Goal: Transaction & Acquisition: Purchase product/service

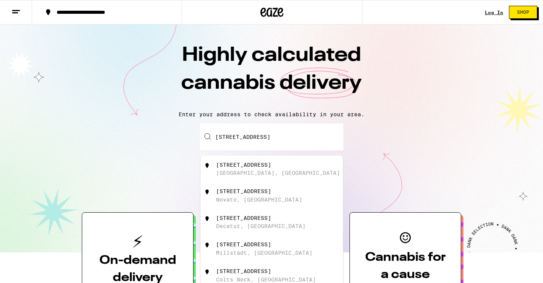
click at [268, 175] on div "[STREET_ADDRESS]" at bounding box center [284, 169] width 137 height 15
type input "[STREET_ADDRESS]"
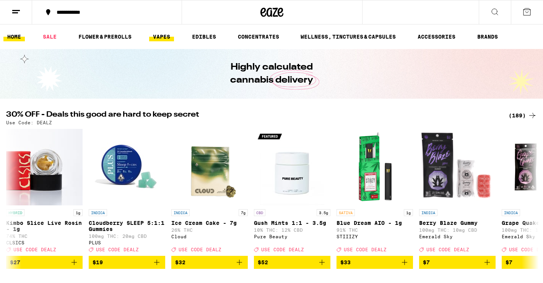
click at [166, 37] on link "VAPES" at bounding box center [161, 36] width 25 height 9
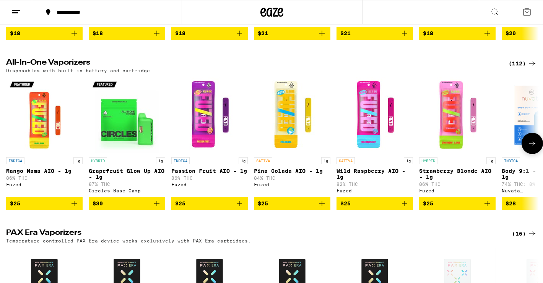
scroll to position [203, 0]
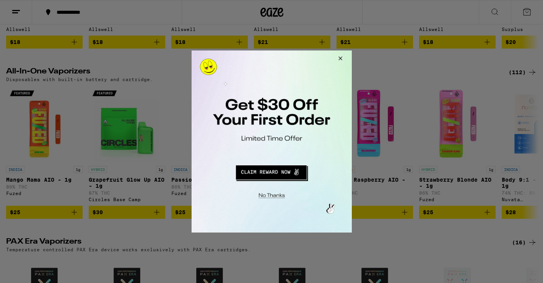
click at [340, 58] on button "Close Modal" at bounding box center [339, 60] width 21 height 18
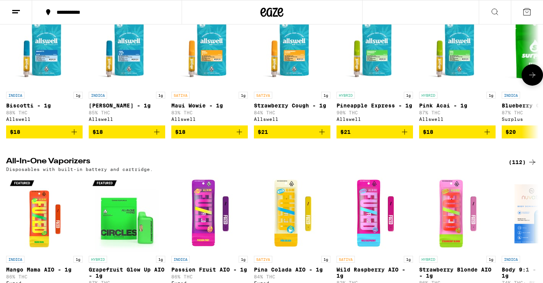
scroll to position [0, 0]
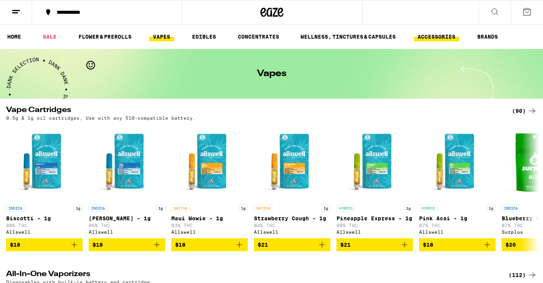
click at [434, 36] on link "ACCESSORIES" at bounding box center [437, 36] width 46 height 9
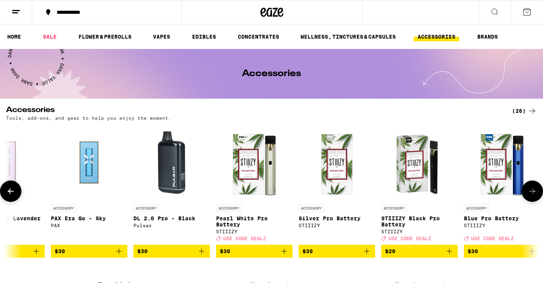
scroll to position [0, 1320]
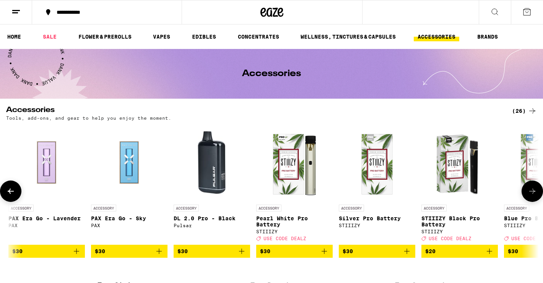
click at [222, 176] on img "Open page for DL 2.0 Pro - Black from Pulsar" at bounding box center [212, 162] width 77 height 77
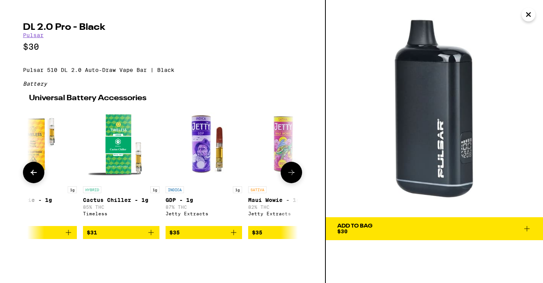
scroll to position [0, 23]
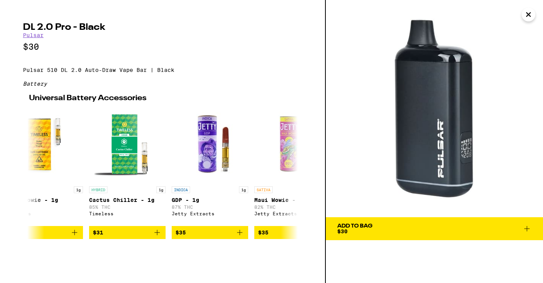
click at [30, 35] on link "Pulsar" at bounding box center [33, 35] width 21 height 6
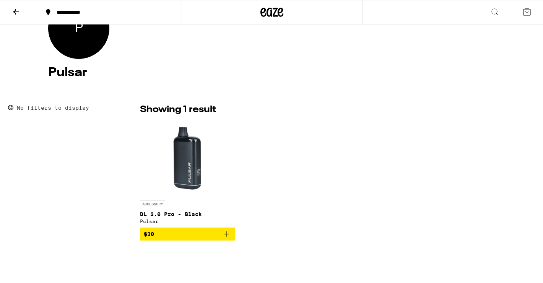
scroll to position [116, 0]
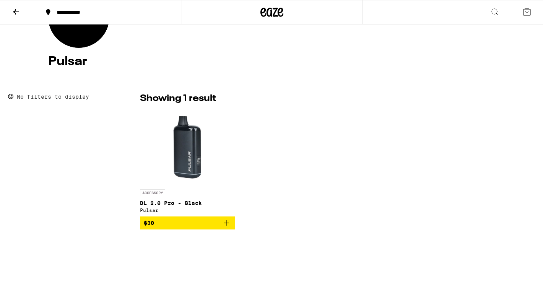
click at [195, 167] on img "Open page for DL 2.0 Pro - Black from Pulsar" at bounding box center [187, 147] width 77 height 77
